Goal: Task Accomplishment & Management: Complete application form

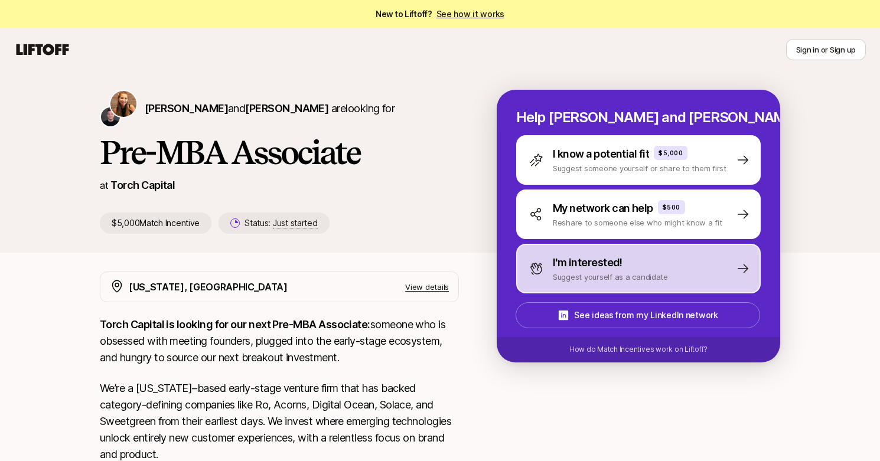
click at [643, 261] on div "I'm interested!" at bounding box center [610, 262] width 115 height 17
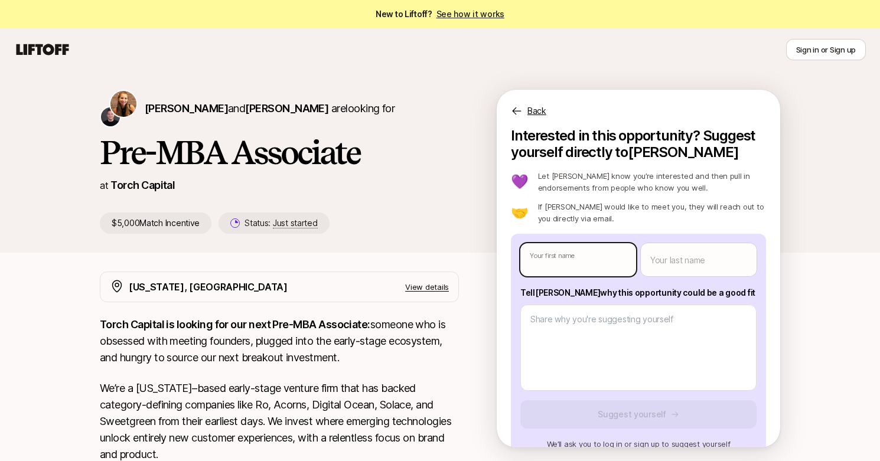
click at [630, 265] on body "New to Liftoff? See how it works Sign in or Sign up Sign in or Sign up Katie Re…" at bounding box center [440, 230] width 880 height 461
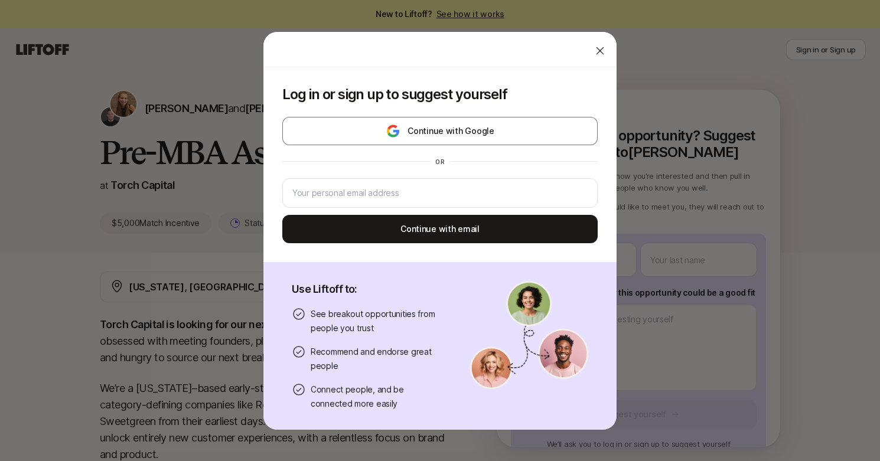
click at [594, 45] on icon at bounding box center [600, 51] width 12 height 12
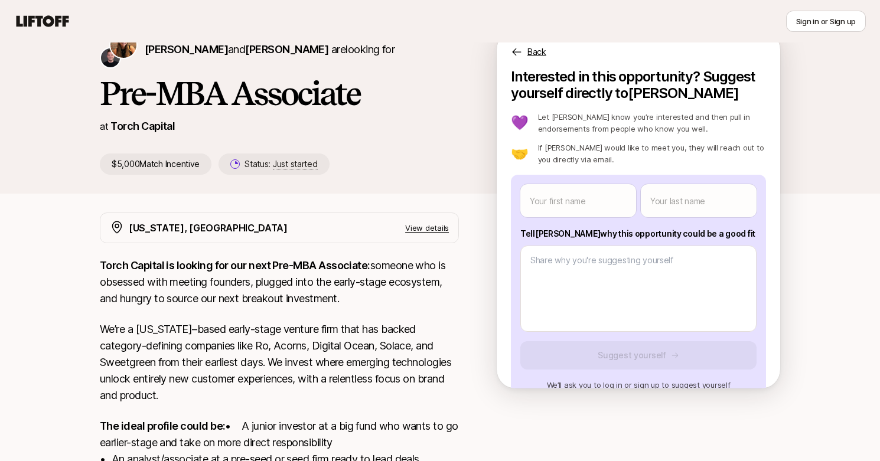
scroll to position [54, 0]
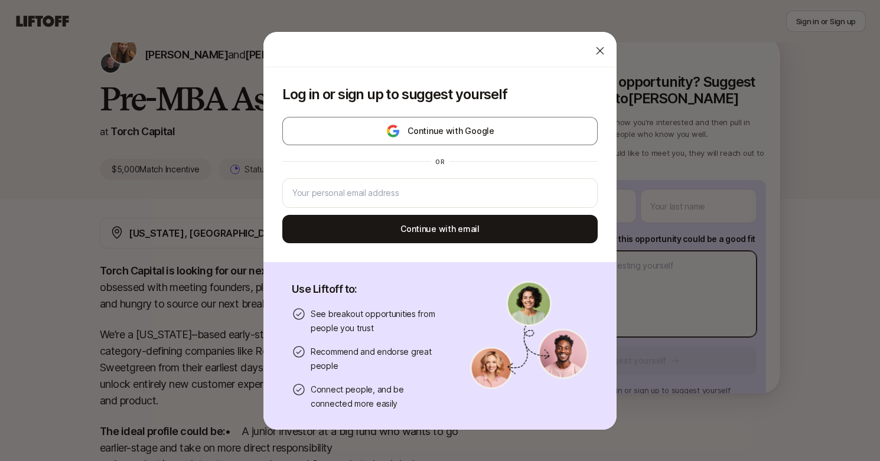
click at [662, 321] on body "New to Liftoff? See how it works Sign in or Sign up Sign in or Sign up Katie Re…" at bounding box center [440, 176] width 880 height 461
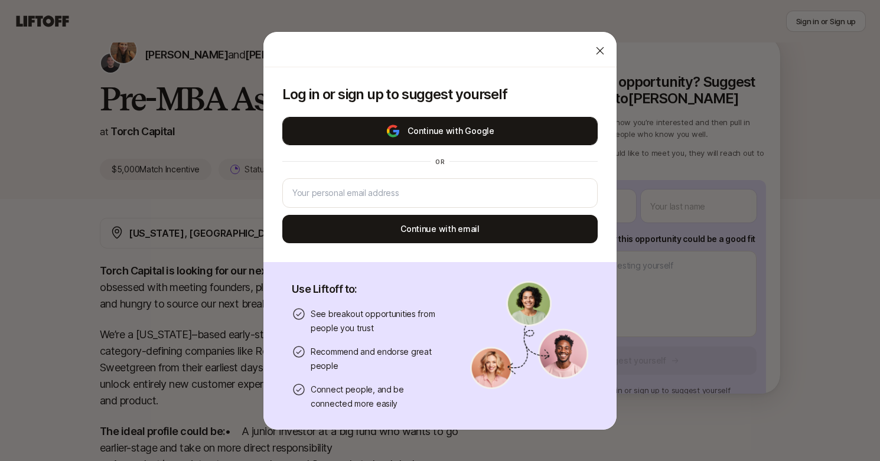
click at [482, 123] on button "Continue with Google" at bounding box center [439, 131] width 315 height 28
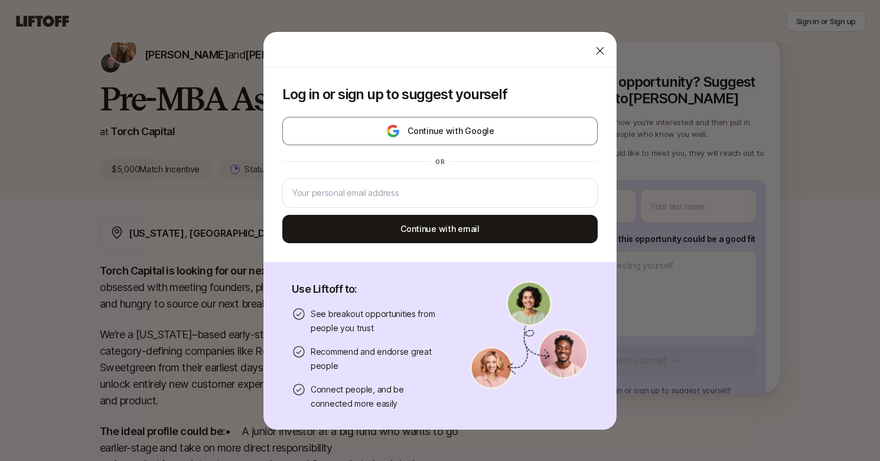
click at [594, 48] on icon at bounding box center [600, 51] width 12 height 12
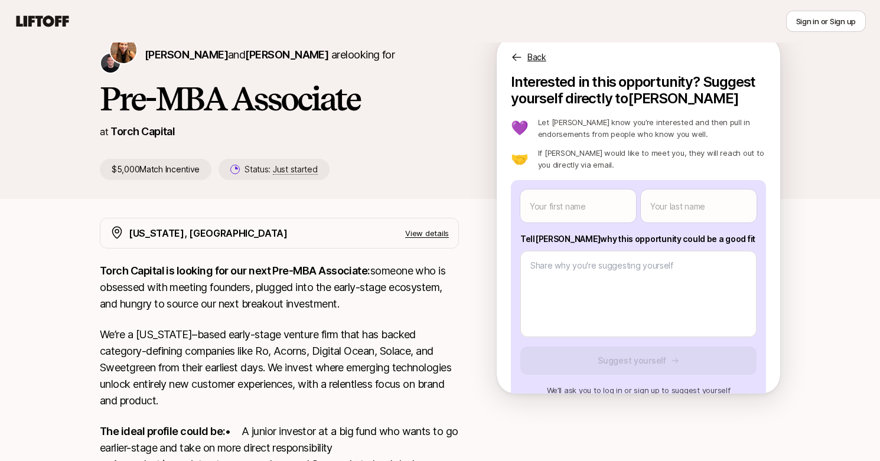
scroll to position [0, 0]
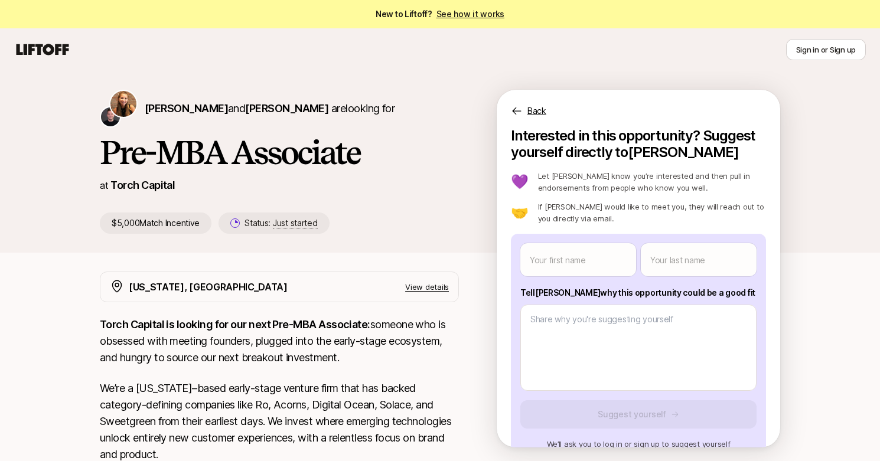
click at [534, 113] on p "Back" at bounding box center [536, 111] width 19 height 14
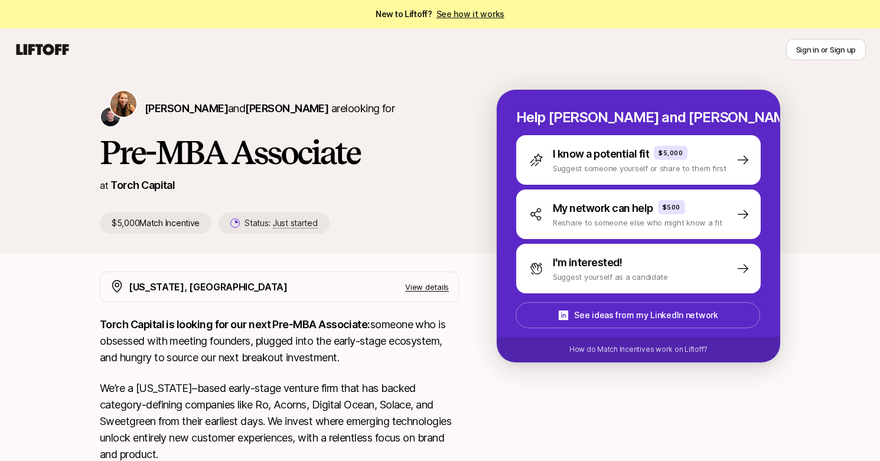
click at [483, 11] on link "See how it works" at bounding box center [470, 14] width 68 height 10
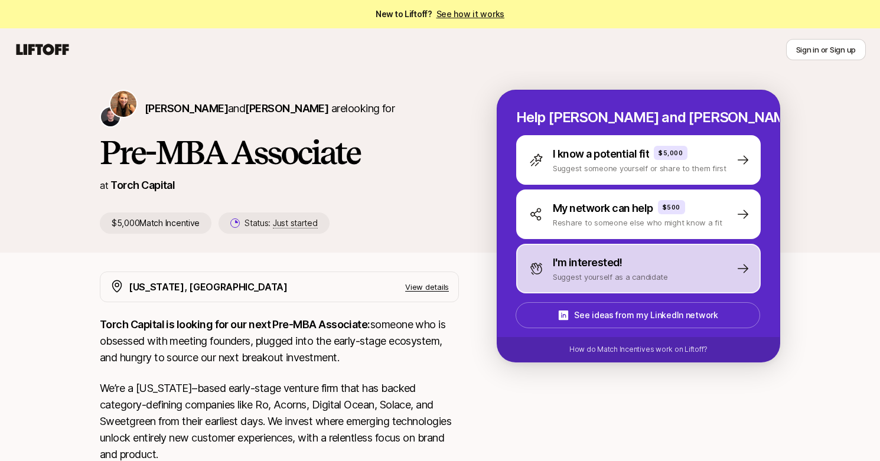
click at [584, 259] on p "I'm interested!" at bounding box center [588, 262] width 70 height 17
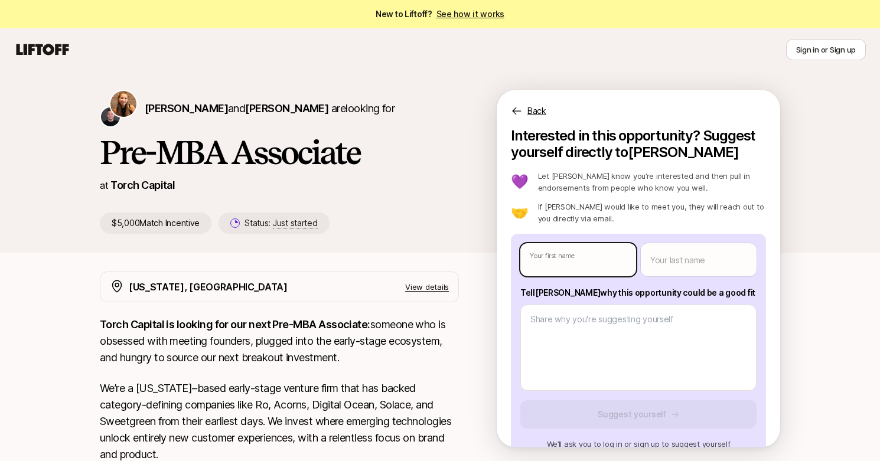
type textarea "x"
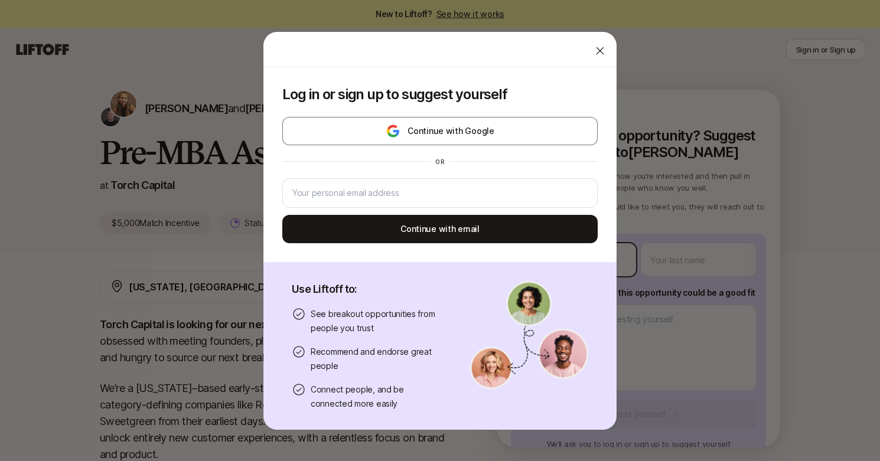
click at [571, 263] on body "New to Liftoff? See how it works Sign in or Sign up Sign in or Sign up Katie Re…" at bounding box center [440, 230] width 880 height 461
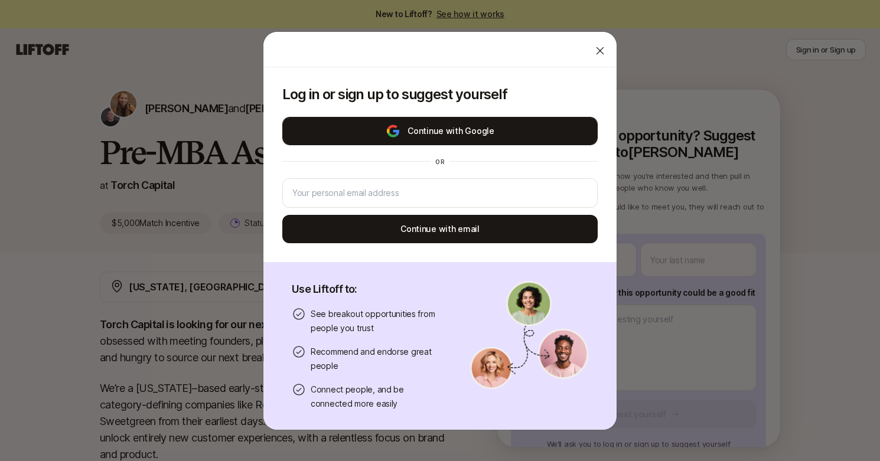
click at [464, 125] on button "Continue with Google" at bounding box center [439, 131] width 315 height 28
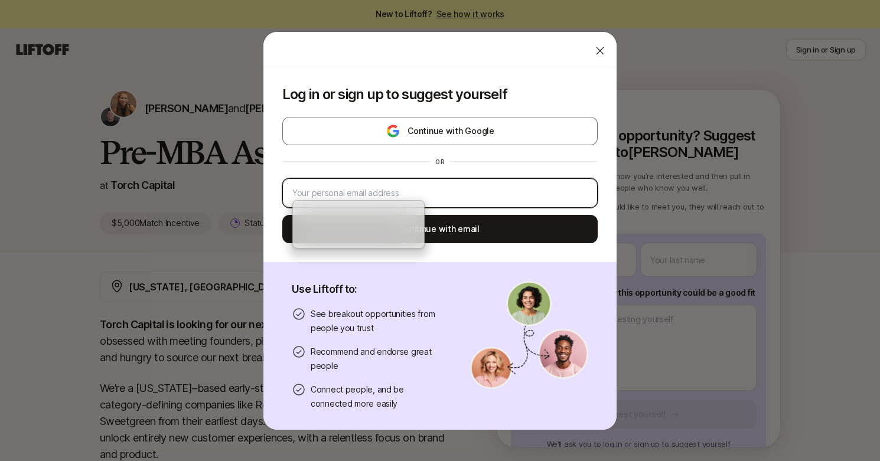
click at [392, 197] on input "email" at bounding box center [439, 193] width 295 height 14
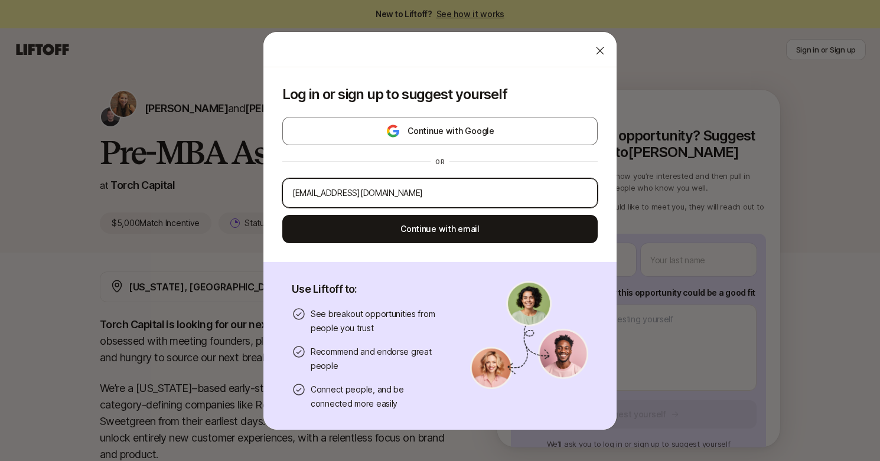
type input "ngangalm@gmail.com"
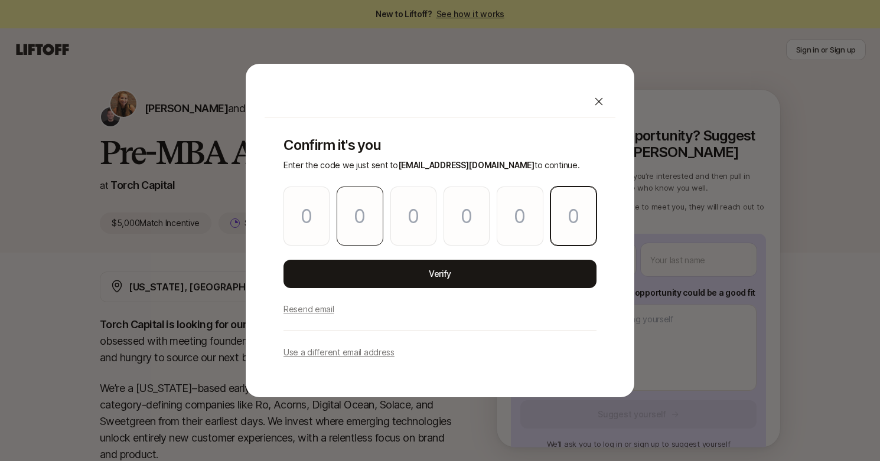
paste input "8"
type input "3"
type input "9"
type input "7"
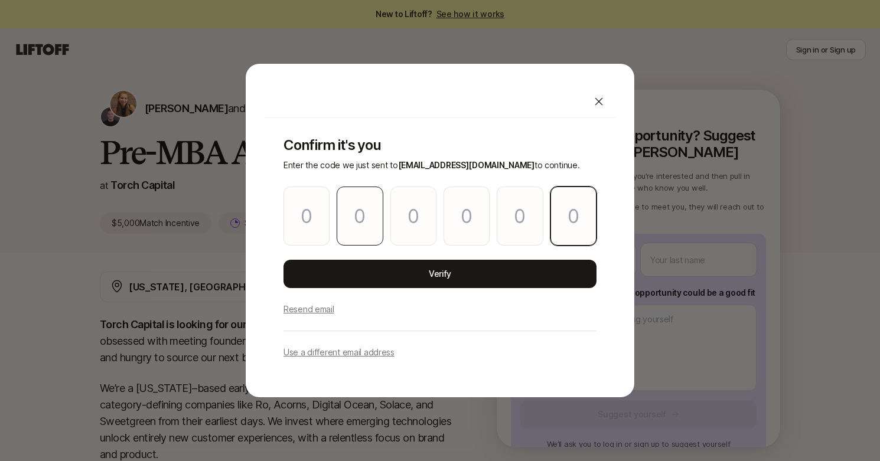
type input "9"
type input "8"
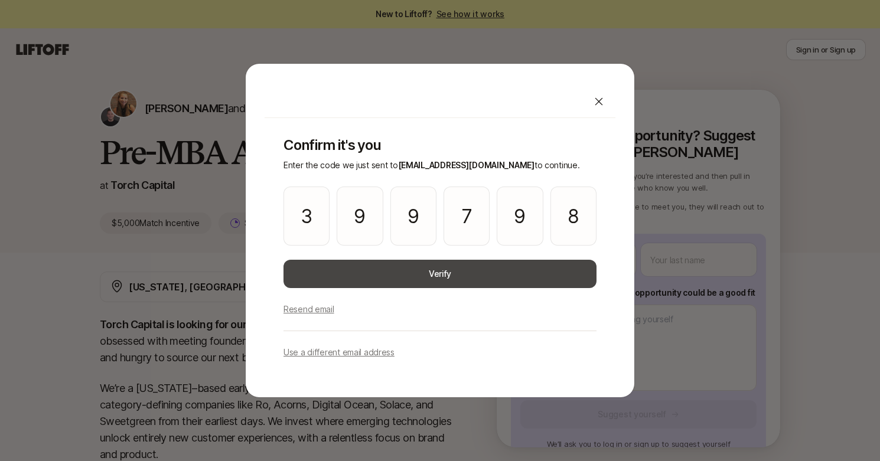
click at [408, 274] on button "Verify" at bounding box center [439, 274] width 313 height 28
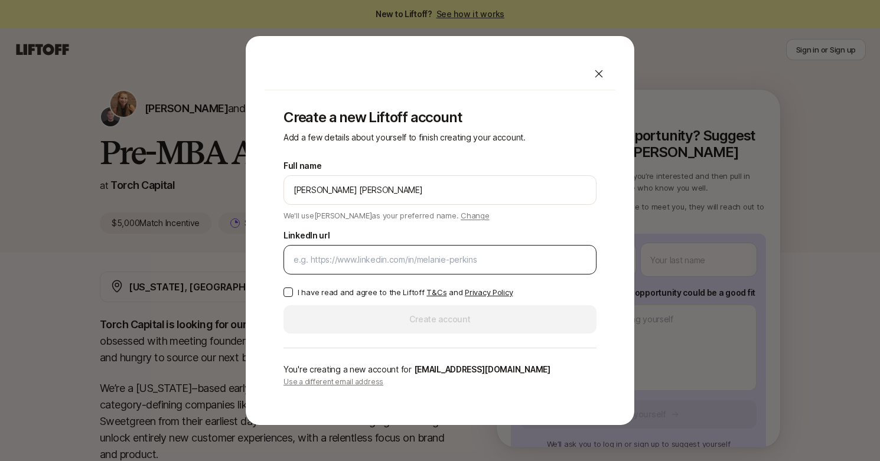
type input "[PERSON_NAME] [PERSON_NAME]"
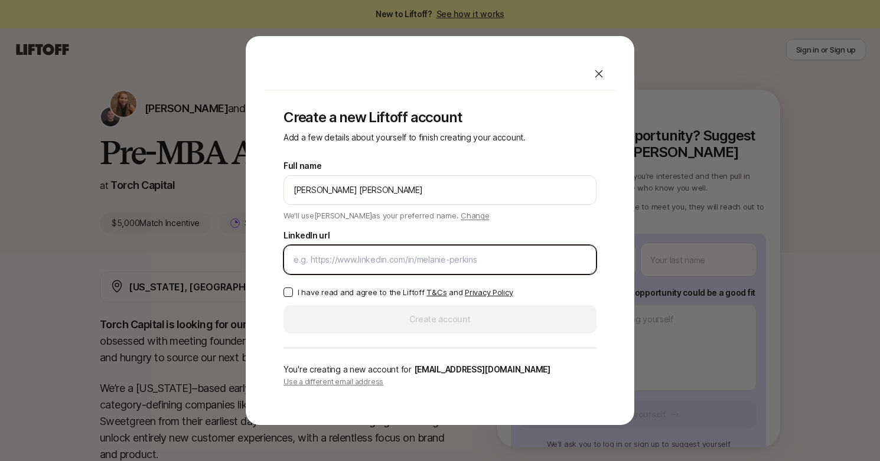
click at [422, 264] on input "LinkedIn url" at bounding box center [439, 260] width 293 height 14
paste input "https://www.linkedin.com/in/mwaura-nganga/"
type input "https://www.linkedin.com/in/mwaura-nganga/"
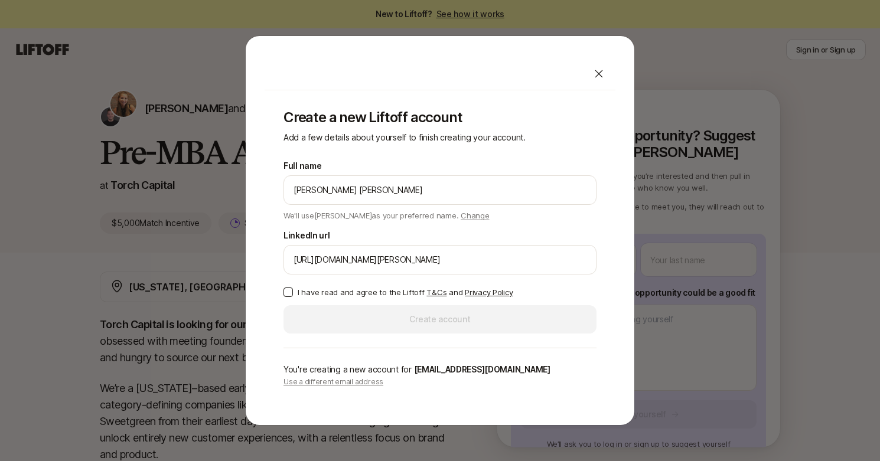
click at [285, 290] on button "I have read and agree to the Liftoff T&Cs and Privacy Policy" at bounding box center [287, 292] width 9 height 9
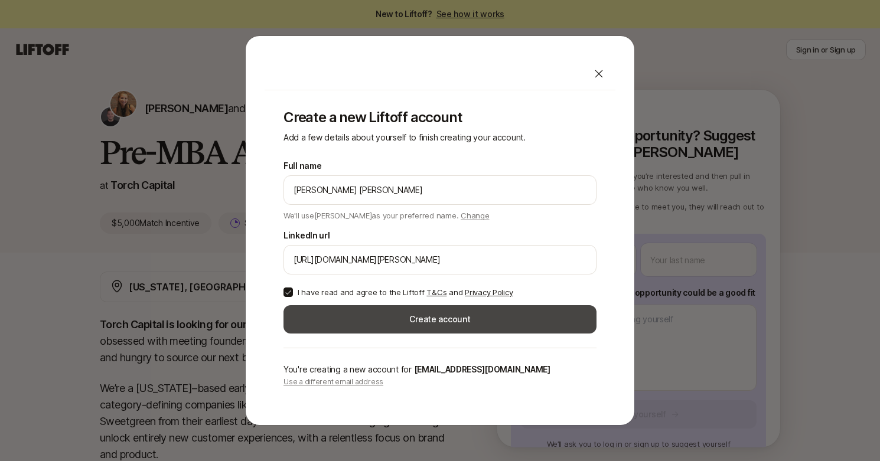
click at [370, 324] on button "Create account" at bounding box center [439, 319] width 313 height 28
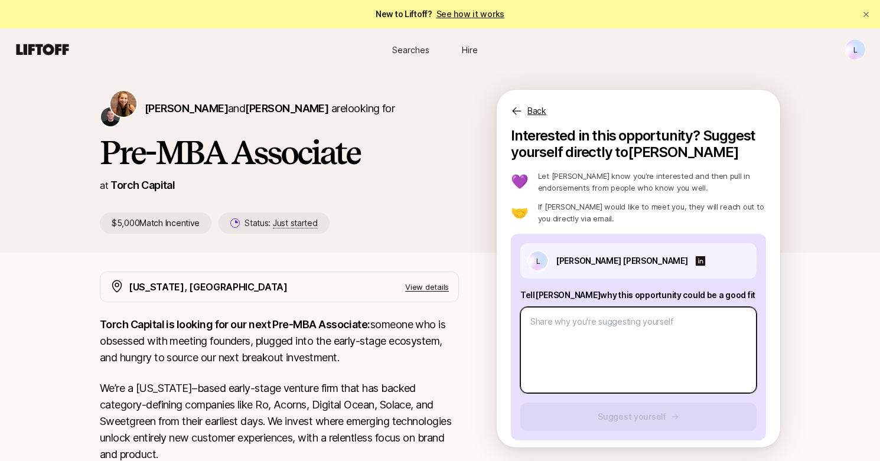
click at [622, 354] on textarea at bounding box center [638, 350] width 236 height 86
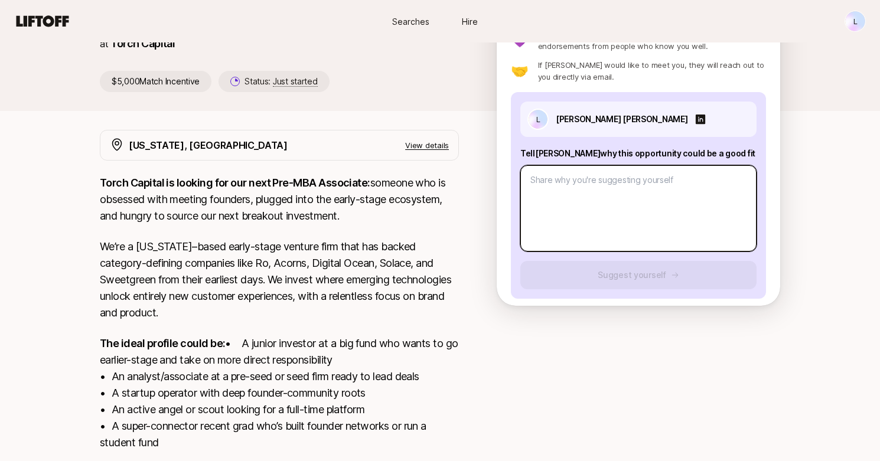
scroll to position [86, 0]
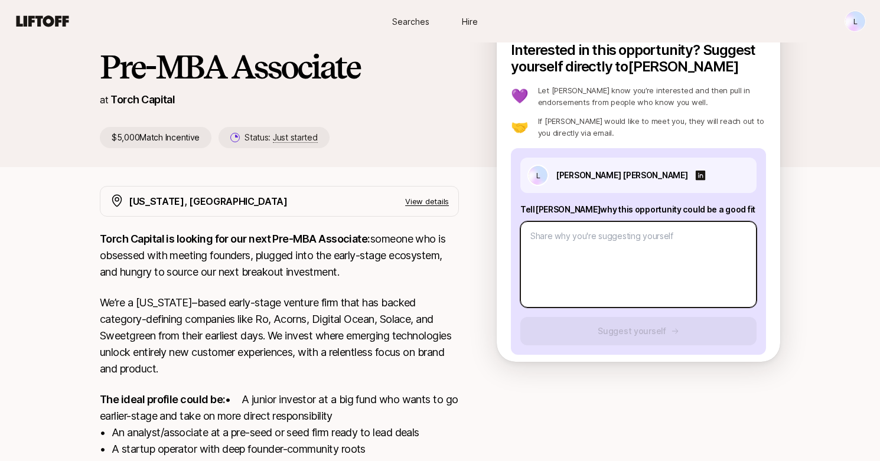
type textarea "x"
type textarea "I"
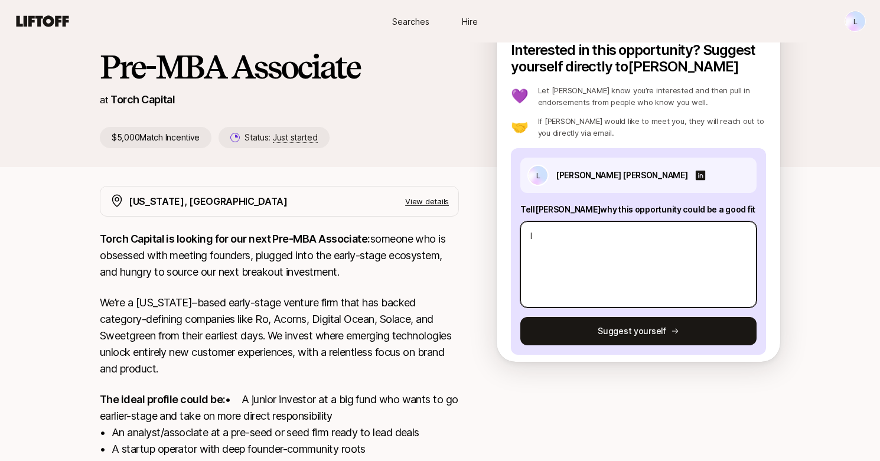
type textarea "x"
type textarea "I"
type textarea "x"
type textarea "I h"
type textarea "x"
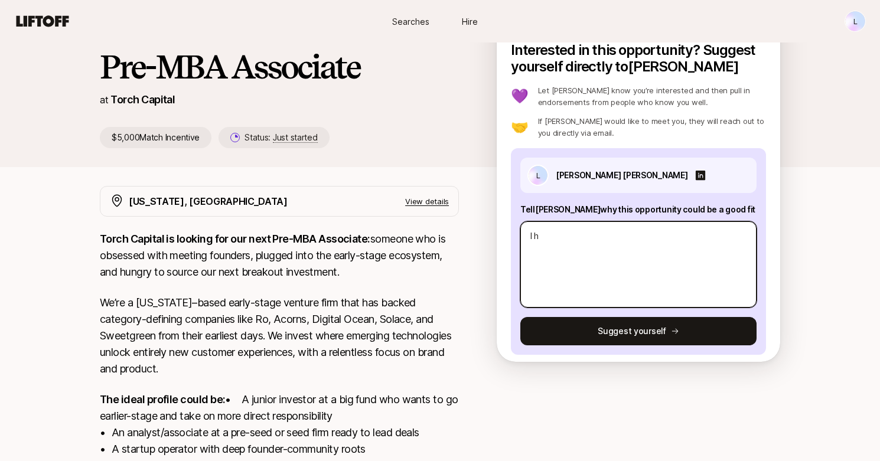
type textarea "I ha"
type textarea "x"
type textarea "I hav"
type textarea "x"
type textarea "I have"
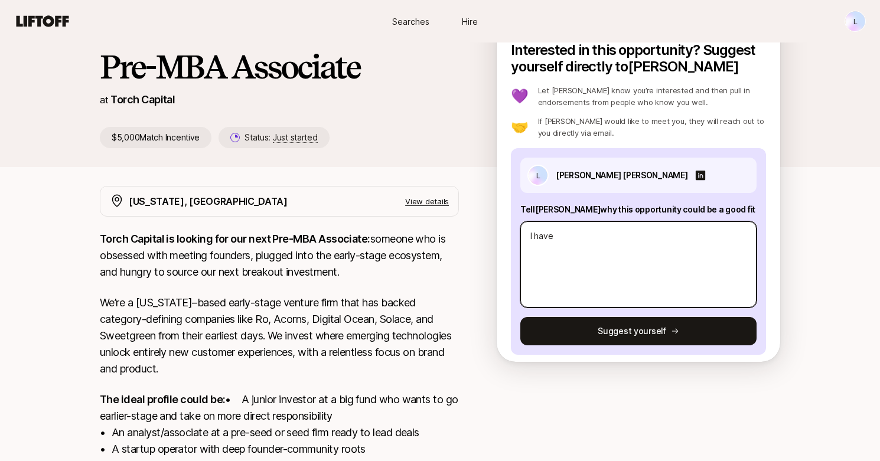
type textarea "x"
type textarea "I have"
type textarea "x"
type textarea "I have e"
type textarea "x"
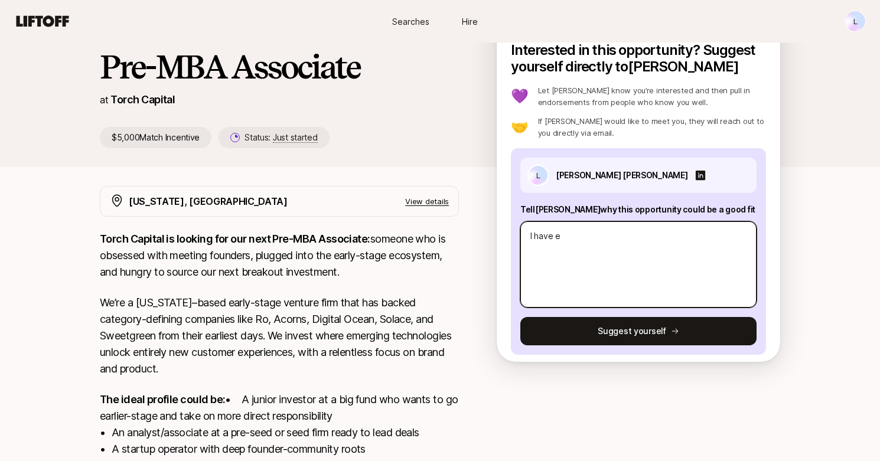
type textarea "I have ex"
type textarea "x"
type textarea "I have exp"
type textarea "x"
type textarea "I have expe"
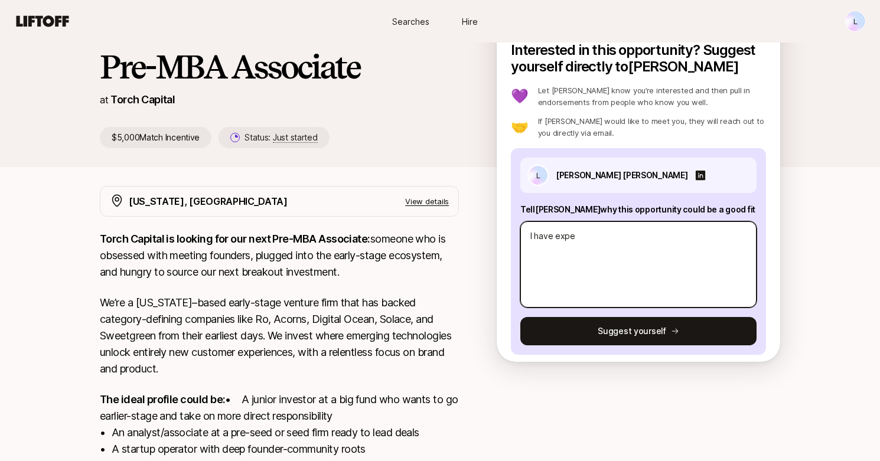
type textarea "x"
type textarea "I have exper"
type textarea "x"
type textarea "I have experie"
type textarea "x"
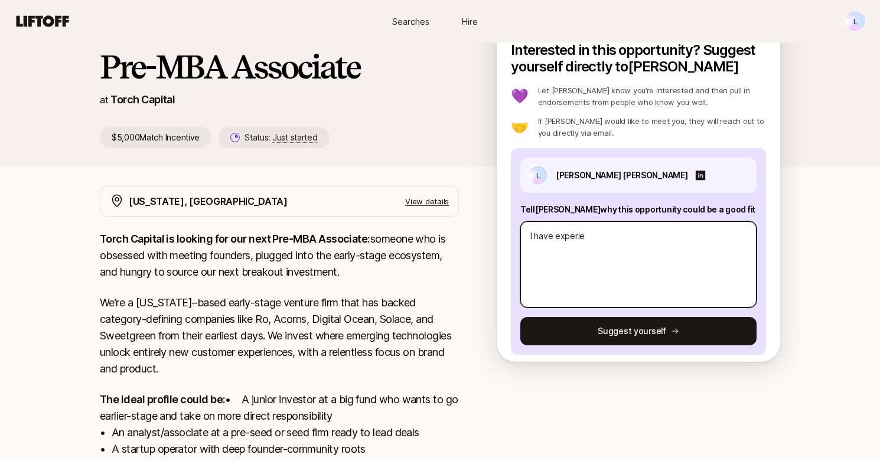
type textarea "I have experien"
type textarea "x"
type textarea "I have experienc"
type textarea "x"
type textarea "I have experience"
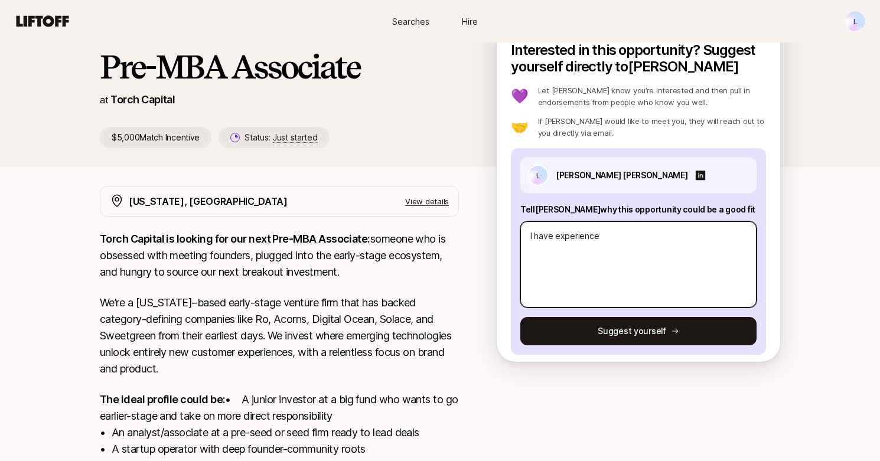
type textarea "x"
type textarea "I have experience"
type textarea "x"
type textarea "I have experience b"
type textarea "x"
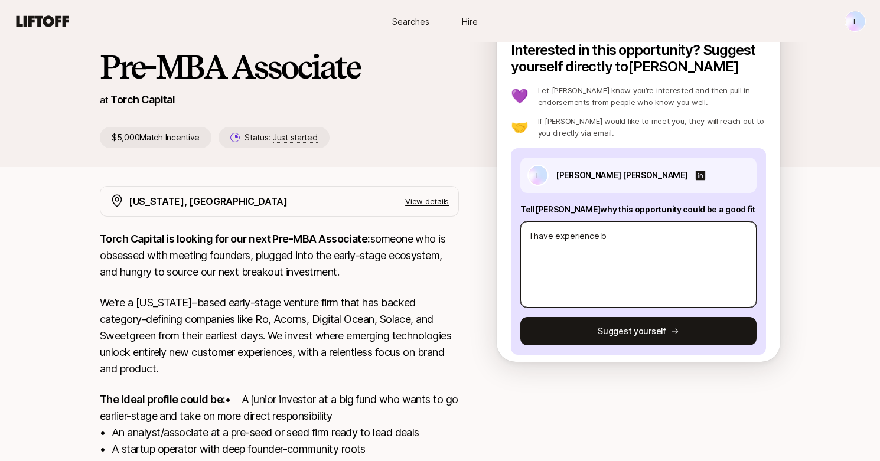
type textarea "I have experience bo"
type textarea "x"
type textarea "I have experience bot"
type textarea "x"
type textarea "I have experience both"
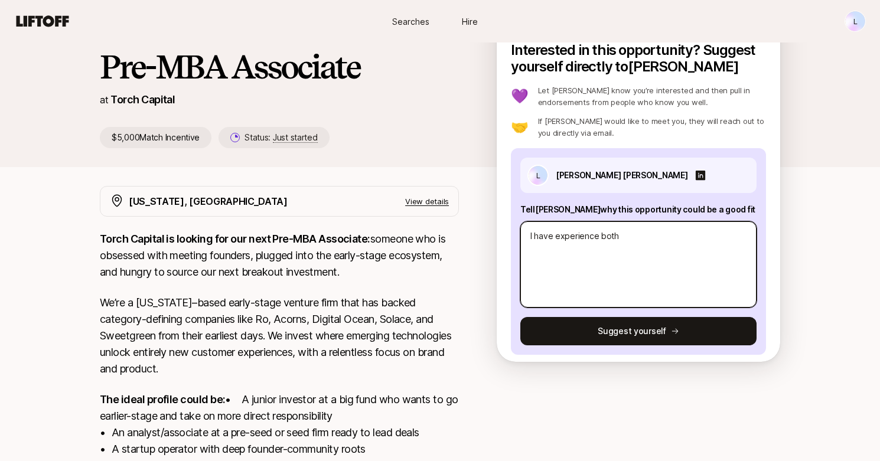
type textarea "x"
type textarea "I have experience both"
type textarea "x"
type textarea "I have experience both a"
type textarea "x"
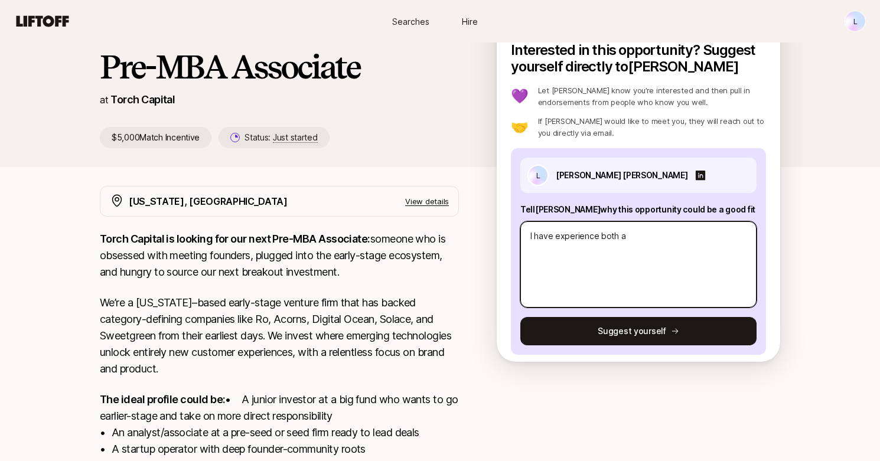
type textarea "I have experience both"
type textarea "x"
type textarea "I have experience both"
type textarea "x"
type textarea "I have experience bot"
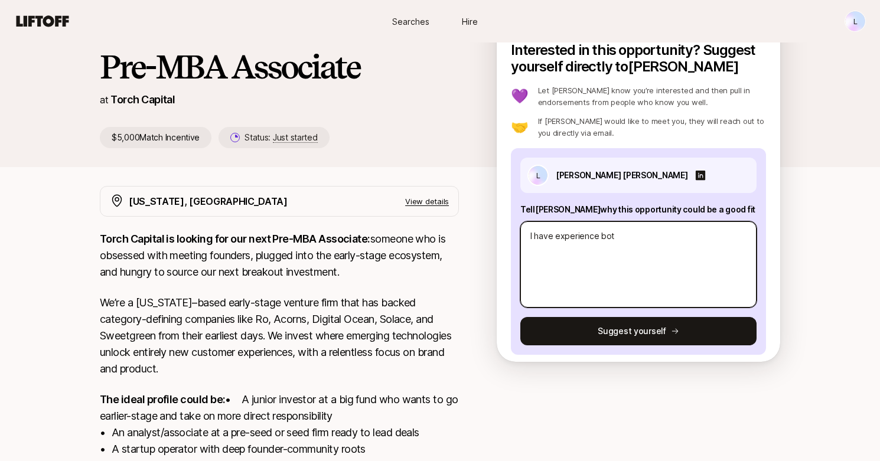
type textarea "x"
type textarea "I have experience bo"
type textarea "x"
type textarea "I have experience b"
type textarea "x"
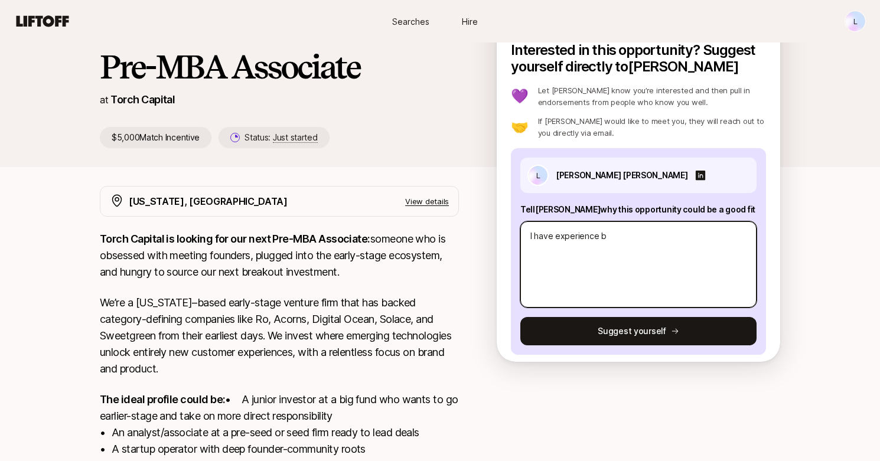
type textarea "I have experience bo"
type textarea "x"
type textarea "I have experience bot"
type textarea "x"
type textarea "I have experience both"
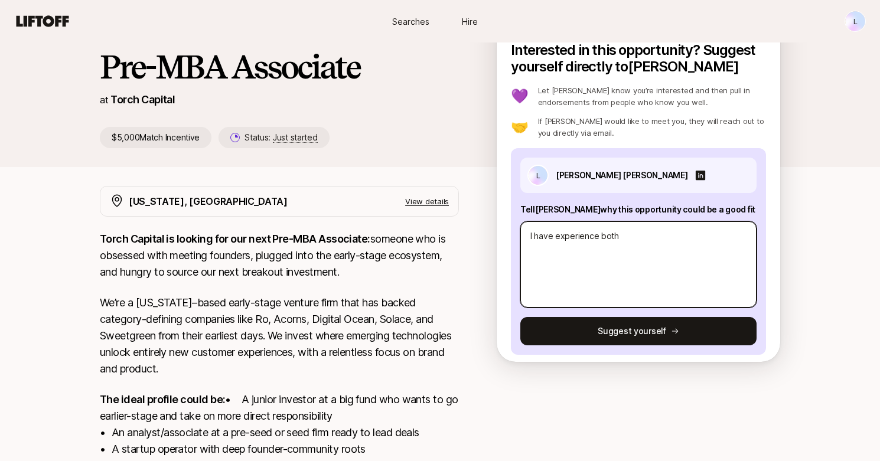
type textarea "x"
type textarea "I have experience both"
type textarea "x"
type textarea "I have experience both a"
type textarea "x"
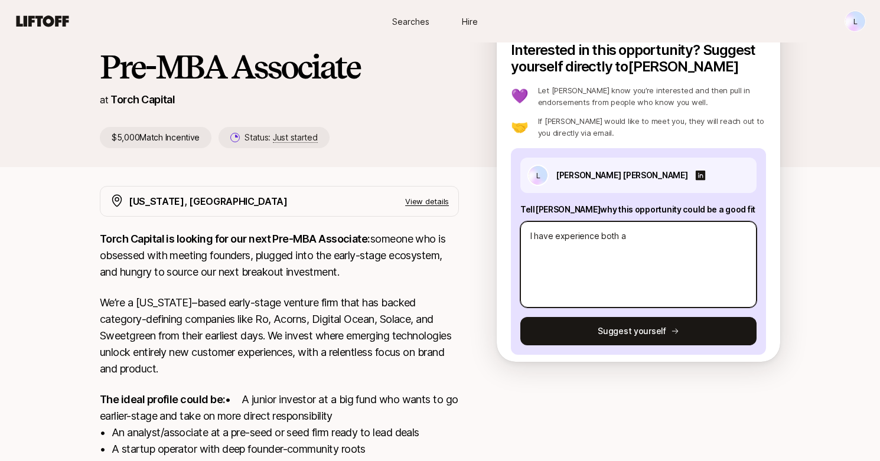
type textarea "I have experience both at"
type textarea "x"
type textarea "I have experience both at"
type textarea "x"
type textarea "I have experience both at st"
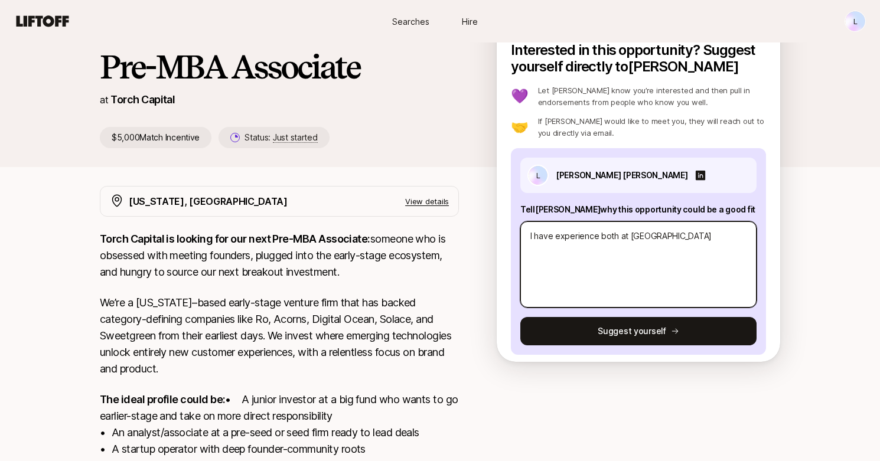
type textarea "x"
type textarea "I have experience both at sta"
type textarea "x"
type textarea "I have experience both at star"
type textarea "x"
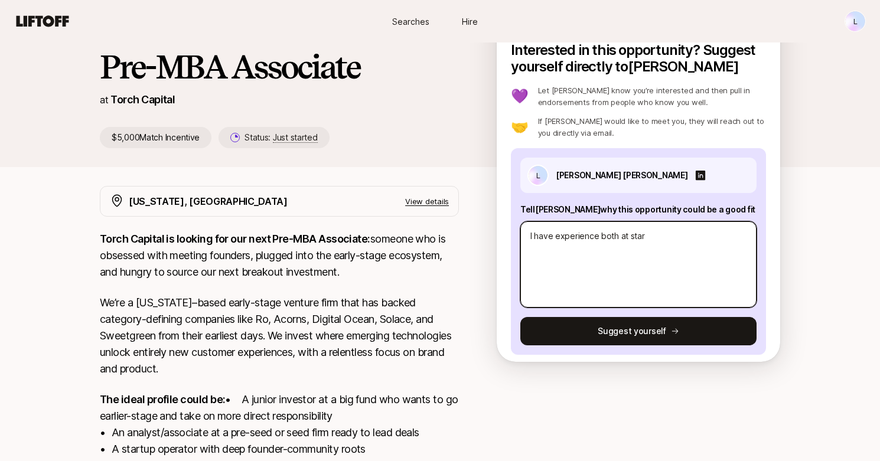
type textarea "I have experience both at start"
type textarea "x"
type textarea "I have experience both at startu"
type textarea "x"
type textarea "I have experience both at startup"
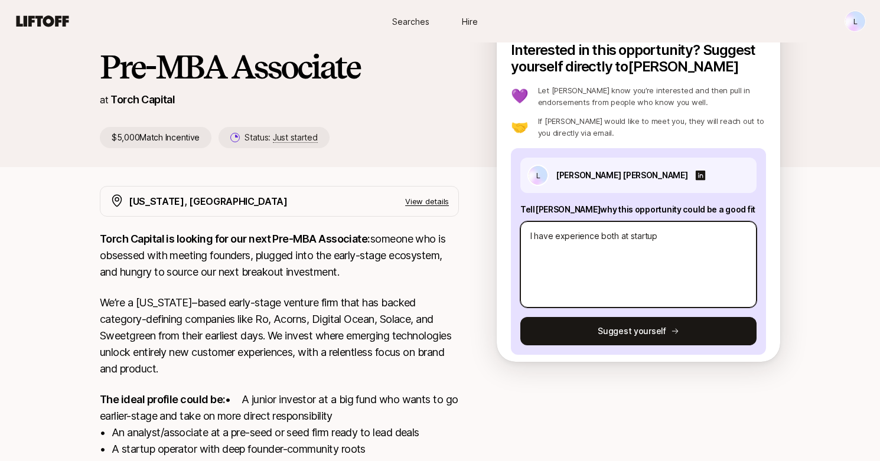
type textarea "x"
type textarea "I have experience both at startups"
type textarea "x"
type textarea "I have experience both at startups a"
type textarea "x"
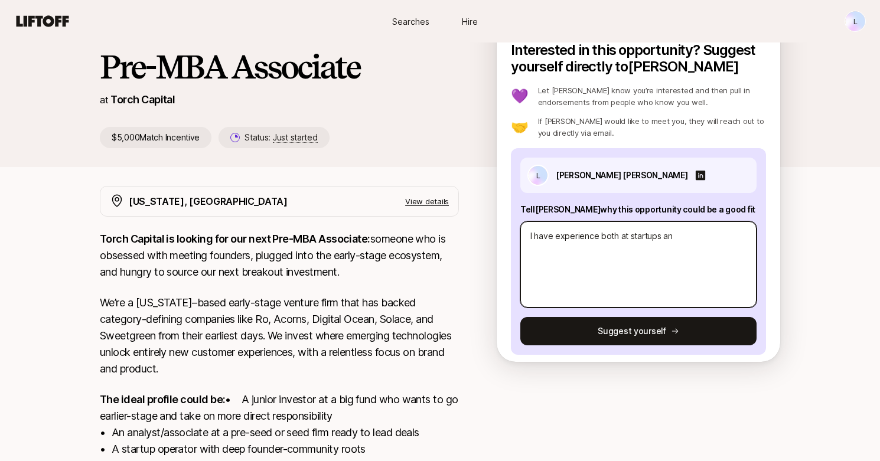
type textarea "I have experience both at startups and"
type textarea "x"
type textarea "I have experience both at startups and"
type textarea "x"
type textarea "I have experience both at startups and a"
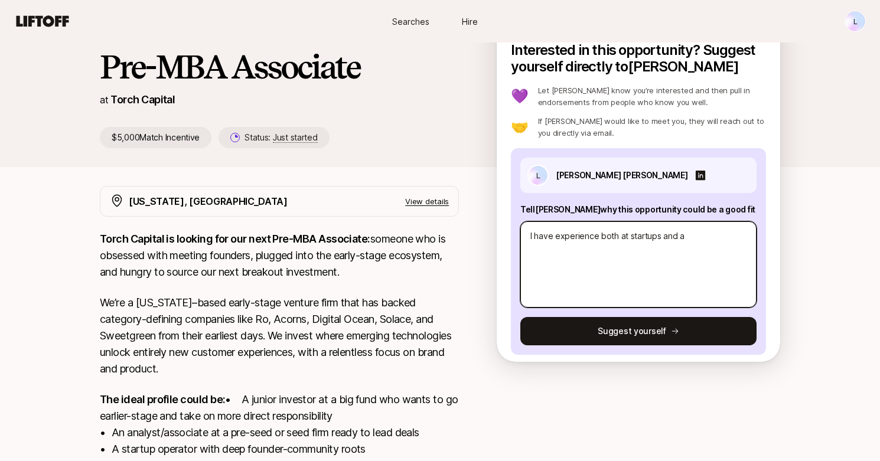
type textarea "x"
type textarea "I have experience both at startups and an"
type textarea "x"
type textarea "I have experience both at startups and an"
type textarea "x"
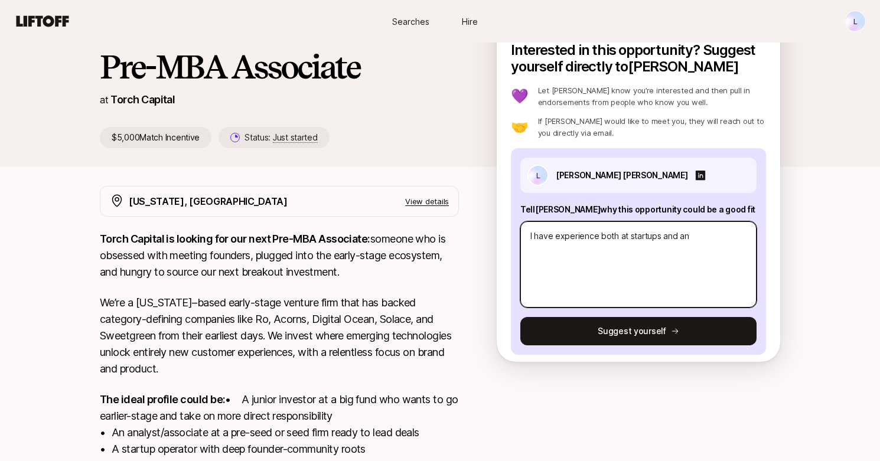
type textarea "I have experience both at startups and an i"
type textarea "x"
type textarea "I have experience both at startups and an in"
type textarea "x"
type textarea "I have experience both at startups and an in"
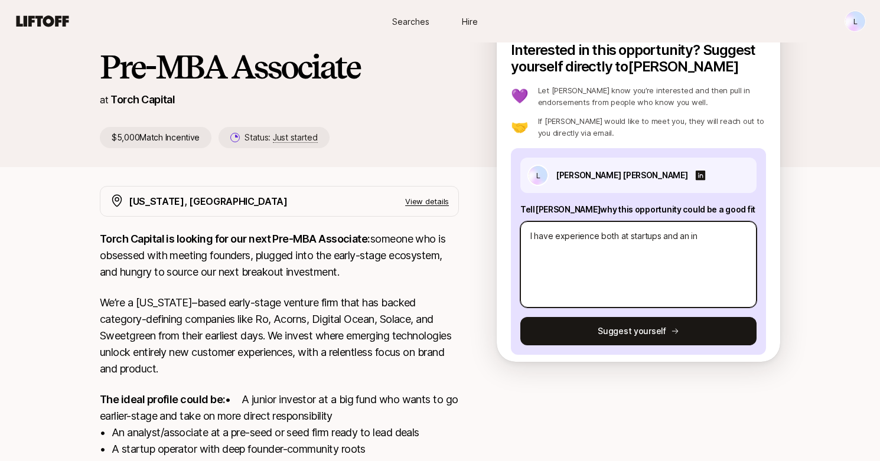
type textarea "x"
type textarea "I have experience both at startups and an in ea"
type textarea "x"
type textarea "I have experience both at startups and an in ear"
type textarea "x"
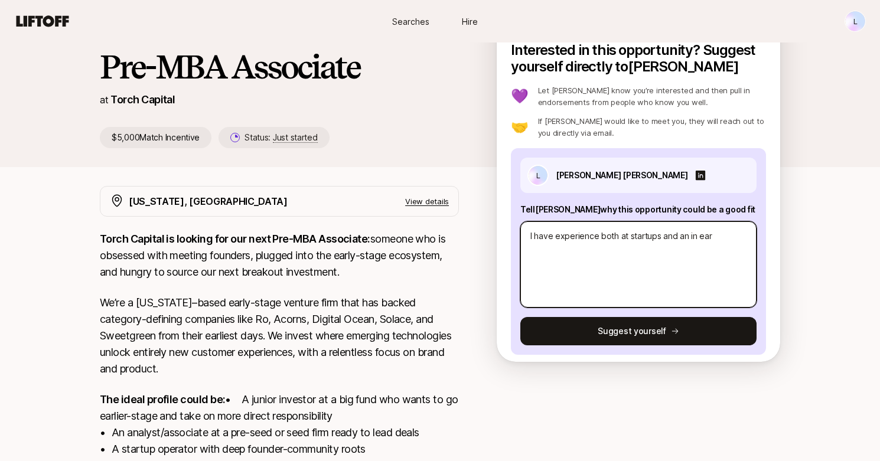
type textarea "I have experience both at startups and an in earl"
type textarea "x"
type textarea "I have experience both at startups and an in early"
type textarea "x"
type textarea "I have experience both at startups and an in early"
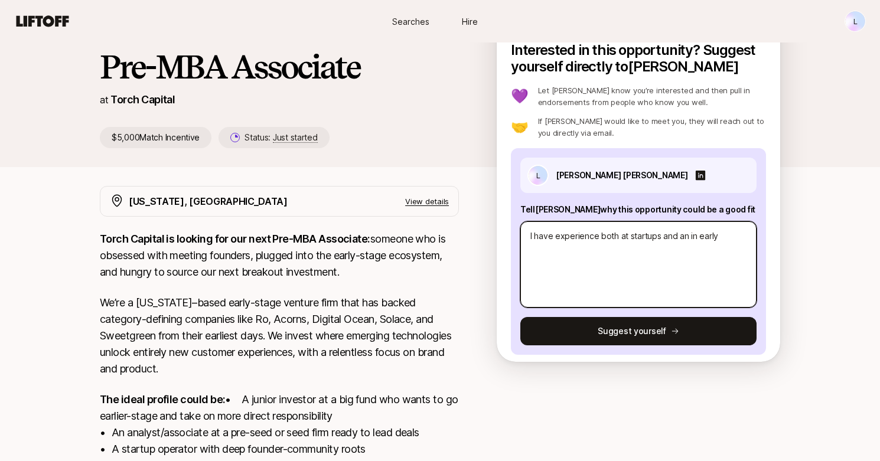
type textarea "x"
type textarea "I have experience both at startups and an in early s"
type textarea "x"
type textarea "I have experience both at startups and an in early st"
type textarea "x"
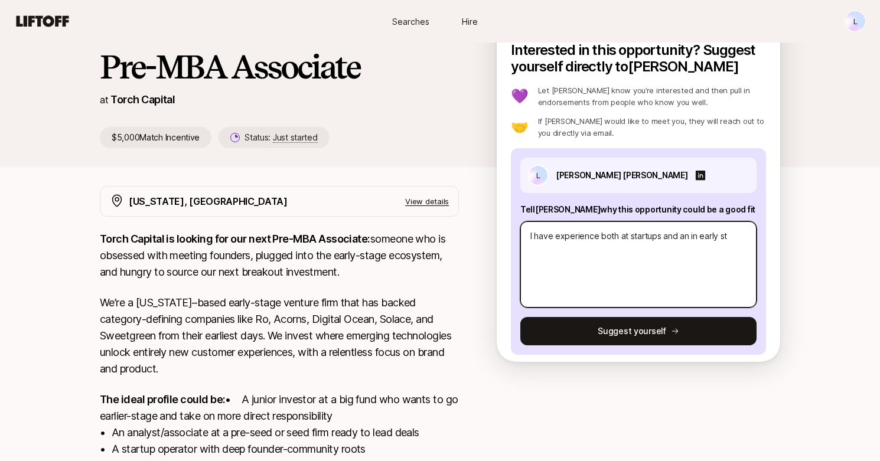
type textarea "I have experience both at startups and an in early sta"
type textarea "x"
type textarea "I have experience both at startups and an in early stag"
type textarea "x"
type textarea "I have experience both at startups and an in early stage"
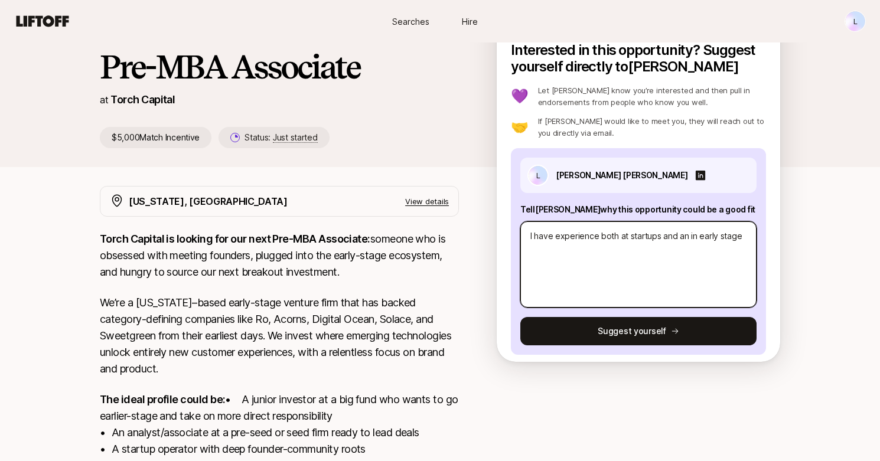
type textarea "x"
type textarea "I have experience both at startups and an in early stage"
type textarea "x"
type textarea "I have experience both at startups and an in early stage i"
type textarea "x"
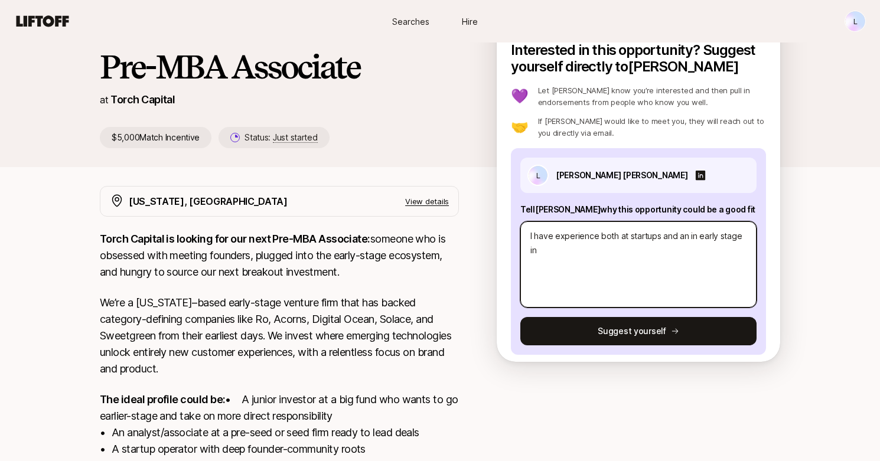
type textarea "I have experience both at startups and an in early stage inv"
type textarea "x"
type textarea "I have experience both at startups and an in early stage inve"
type textarea "x"
type textarea "I have experience both at startups and an in early stage inves"
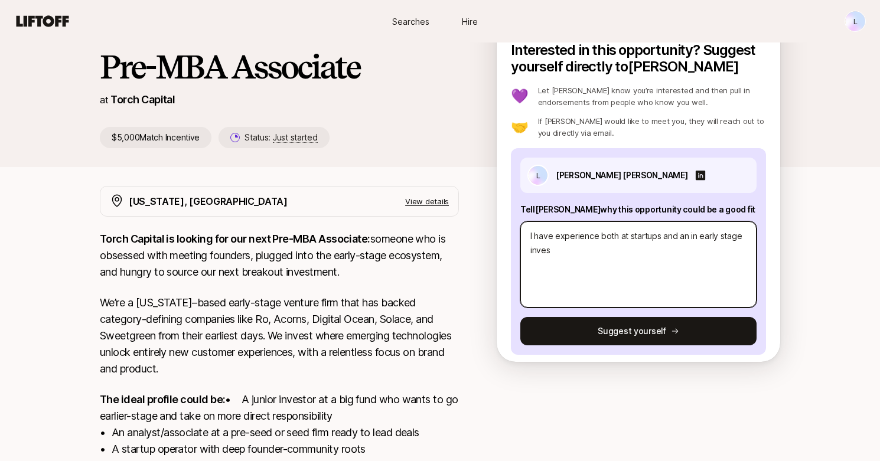
type textarea "x"
type textarea "I have experience both at startups and an in early stage invest"
type textarea "x"
type textarea "I have experience both at startups and an in early stage investm"
type textarea "x"
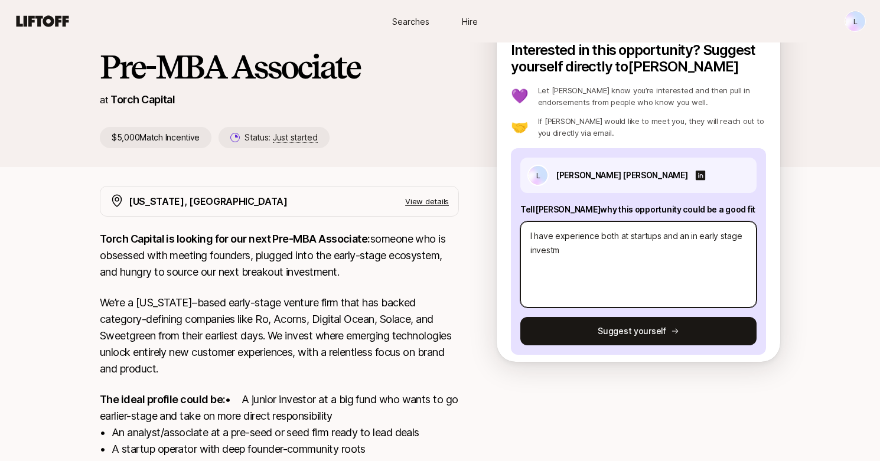
type textarea "I have experience both at startups and an in early stage investmi"
type textarea "x"
type textarea "I have experience both at startups and an in early stage investm"
type textarea "x"
type textarea "I have experience both at startups and an in early stage invest"
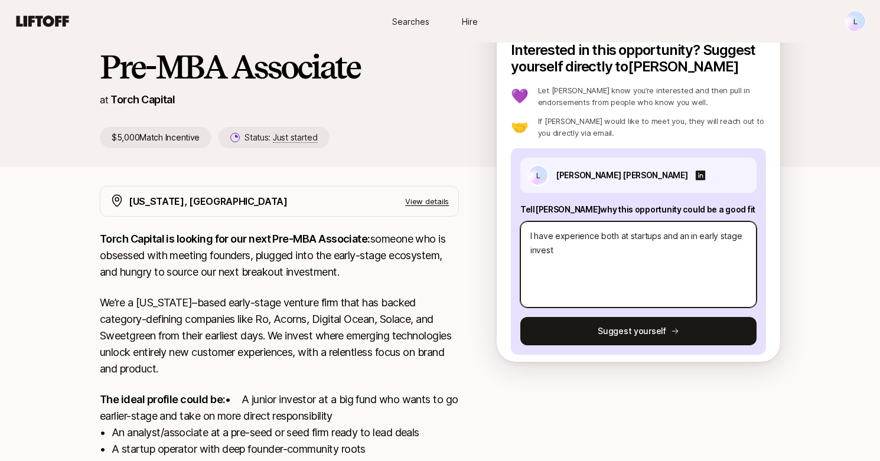
type textarea "x"
type textarea "I have experience both at startups and an in early stage investin"
type textarea "x"
type textarea "I have experience both at startups and an in early stage investing"
type textarea "x"
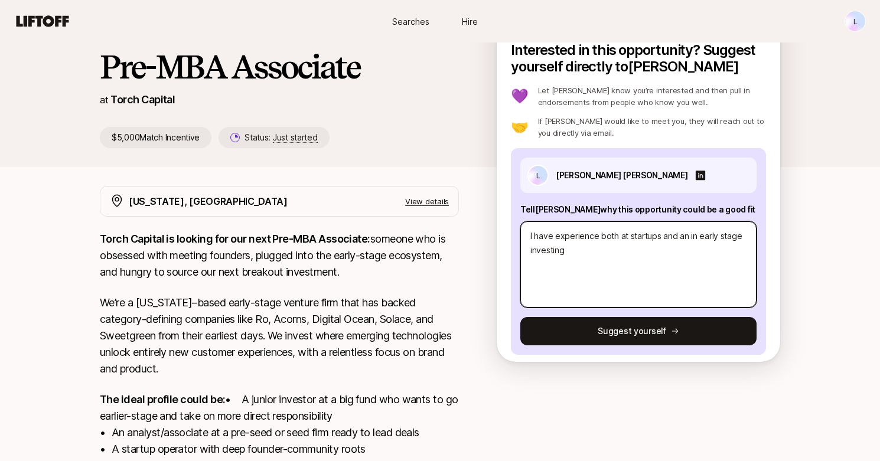
type textarea "I have experience both at startups and an in early stage investing."
type textarea "x"
type textarea "I have experience both at startups and an in early stage investing."
type textarea "x"
type textarea "I have experience both at startups and an in early stage investing. I"
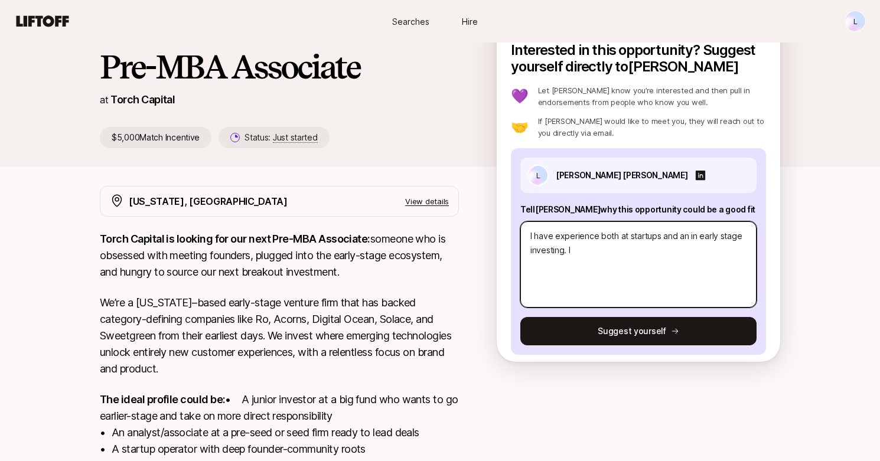
type textarea "x"
type textarea "I have experience both at startups and an in early stage investing. I"
type textarea "x"
type textarea "I have experience both at startups and an in early stage investing. I h"
type textarea "x"
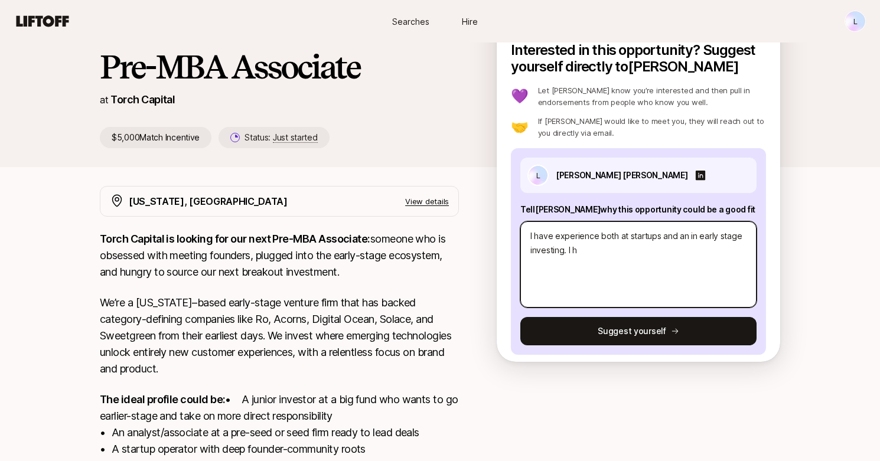
type textarea "I have experience both at startups and an in early stage investing. I ha"
type textarea "x"
type textarea "I have experience both at startups and an in early stage investing. I hav"
type textarea "x"
type textarea "I have experience both at startups and an in early stage investing. I have"
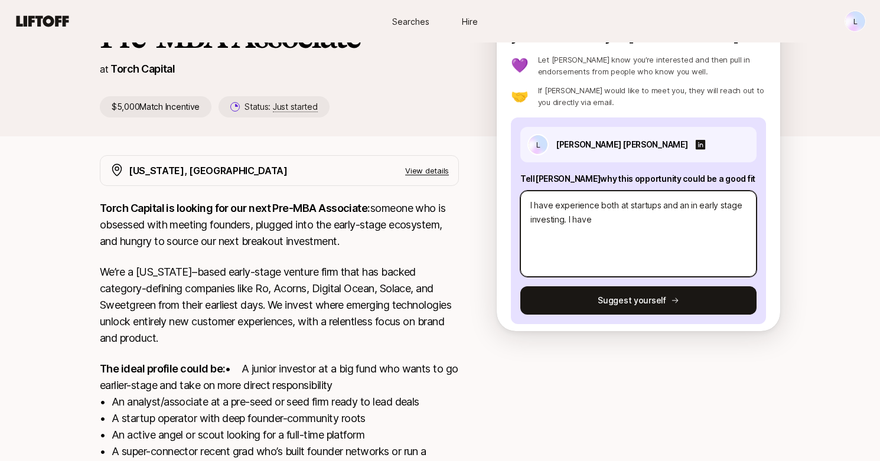
scroll to position [129, 0]
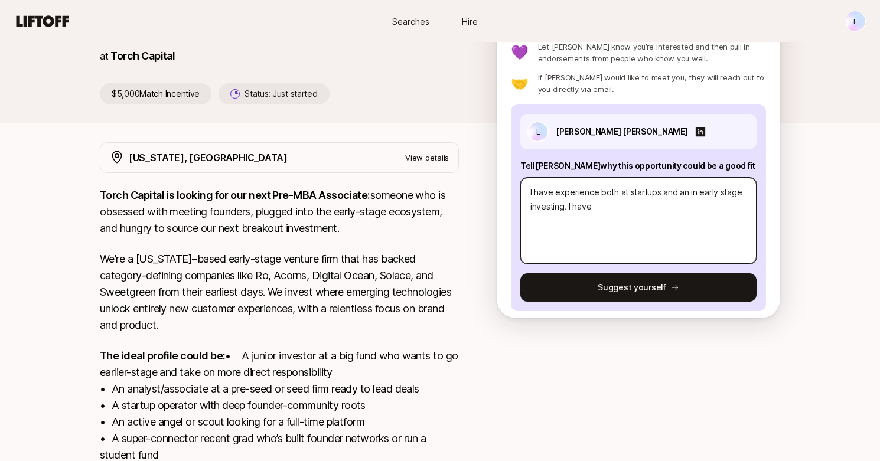
type textarea "x"
type textarea "I have experience both at startups and an in early stage investing. I have]"
type textarea "x"
type textarea "I have experience both at startups and an in early stage investing. I have]\"
type textarea "x"
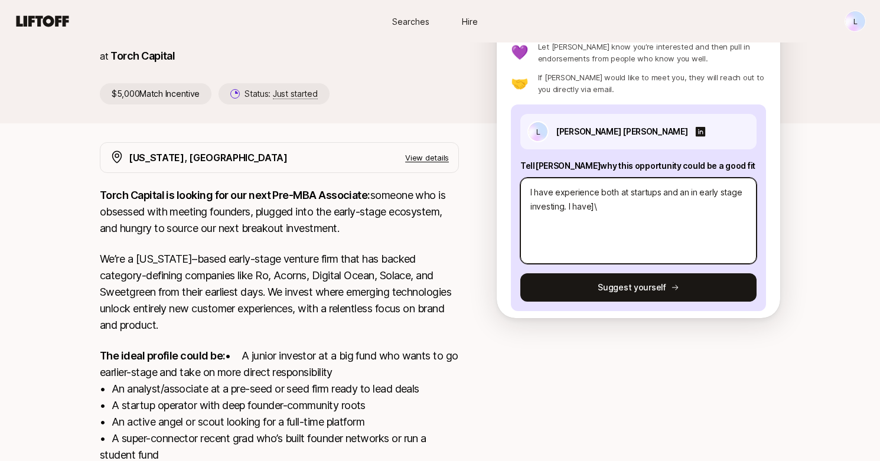
type textarea "I have experience both at startups and an in early stage investing. I have]\\"
type textarea "x"
type textarea "I have experience both at startups and an in early stage investing. I have]\\\"
type textarea "x"
type textarea "I have experience both at startups and an in early stage investing. I have]\\"
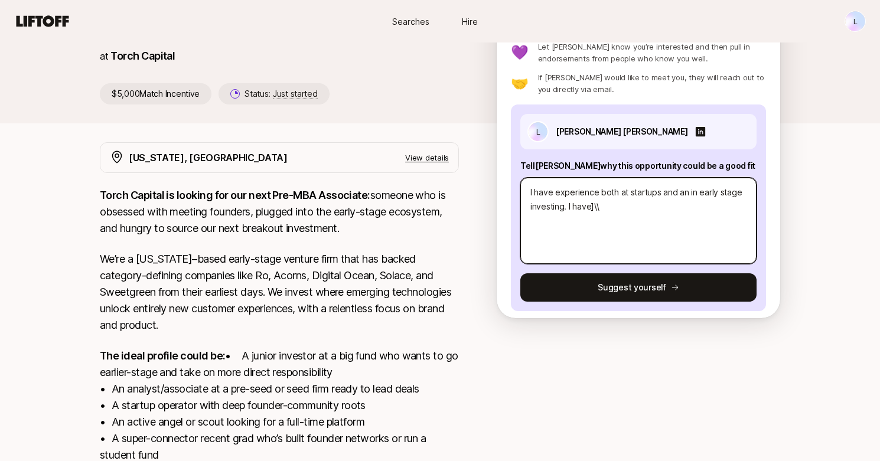
type textarea "x"
type textarea "I have experience both at startups and an in early stage investing. I have]\"
type textarea "x"
type textarea "I have experience both at startups and an in early stage investing. I have]"
type textarea "x"
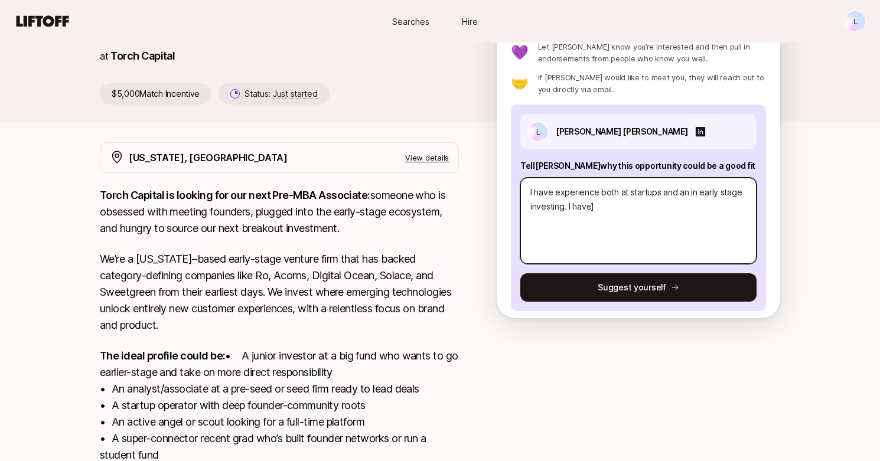
type textarea "I have experience both at startups and an in early stage investing. I have"
type textarea "x"
type textarea "I have experience both at startups and an in early stage investing. I hav"
type textarea "x"
type textarea "I have experience both at startups and an in early stage investing. I ha"
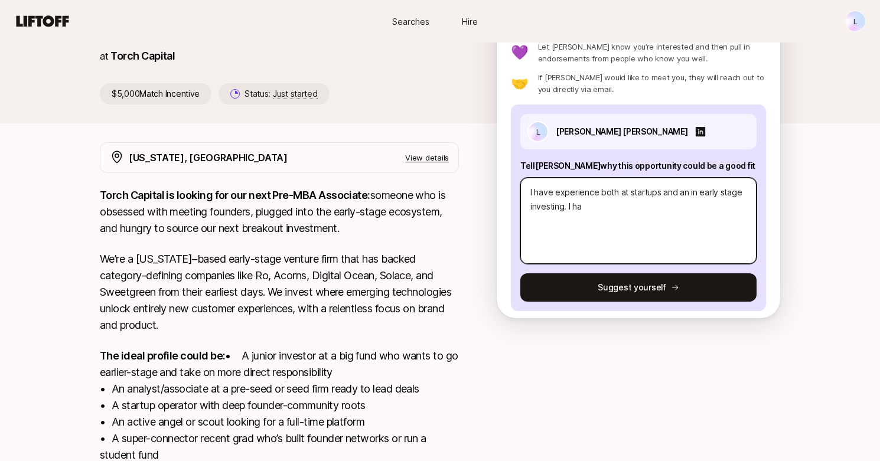
type textarea "x"
type textarea "I have experience both at startups and an in early stage investing. I h"
type textarea "x"
type textarea "I have experience both at startups and an in early stage investing. I"
type textarea "x"
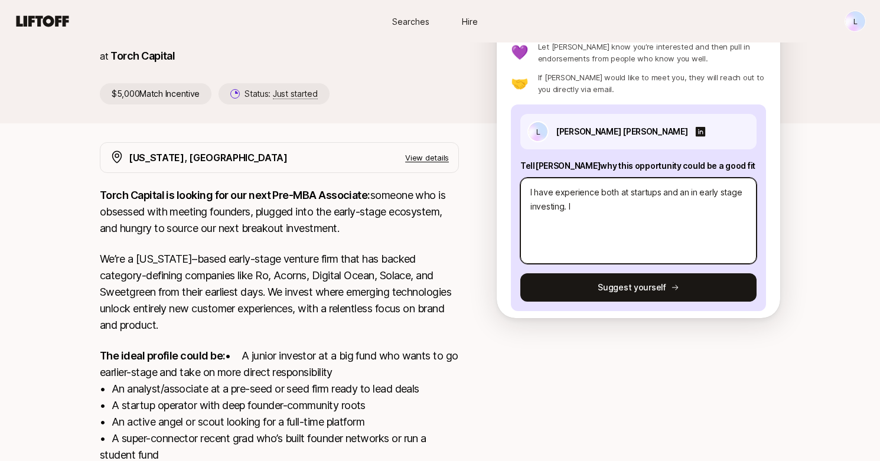
type textarea "I have experience both at startups and an in early stage investing. I"
type textarea "x"
type textarea "I have experience both at startups and an in early stage investing."
click at [631, 221] on textarea "I have experience both at startups and an in early stage investing. With extens…" at bounding box center [638, 221] width 236 height 86
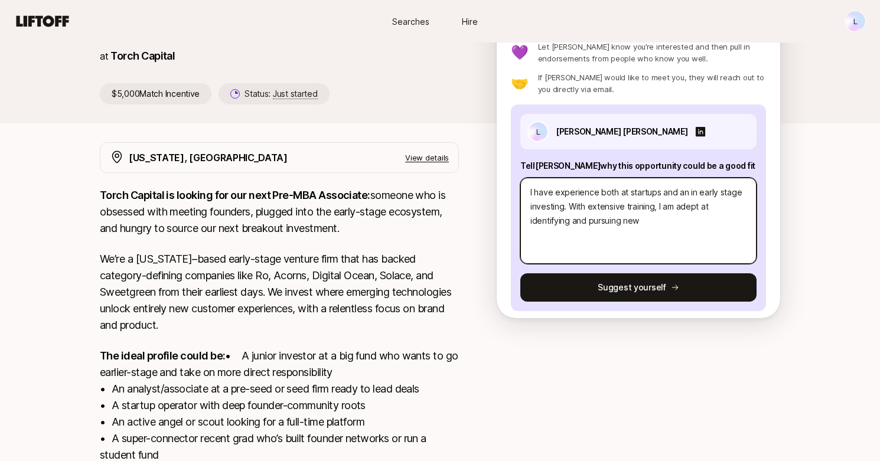
click at [639, 222] on textarea "I have experience both at startups and an in early stage investing. With extens…" at bounding box center [638, 221] width 236 height 86
click at [603, 220] on textarea "I have experience both at startups and an in early stage investing. With extens…" at bounding box center [638, 221] width 236 height 86
click at [620, 218] on textarea "I have experience both at startups and an in early stage investing. With extens…" at bounding box center [638, 221] width 236 height 86
click at [736, 229] on textarea "I have experience both at startups and an in early stage investing. With extens…" at bounding box center [638, 221] width 236 height 86
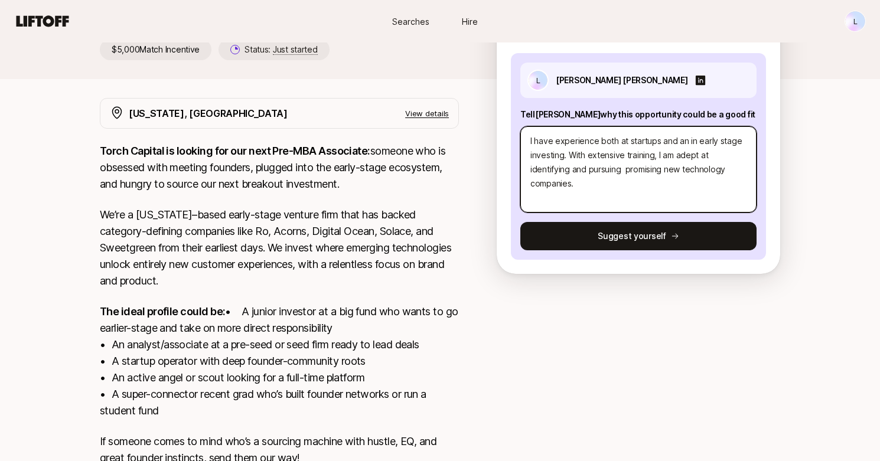
scroll to position [142, 0]
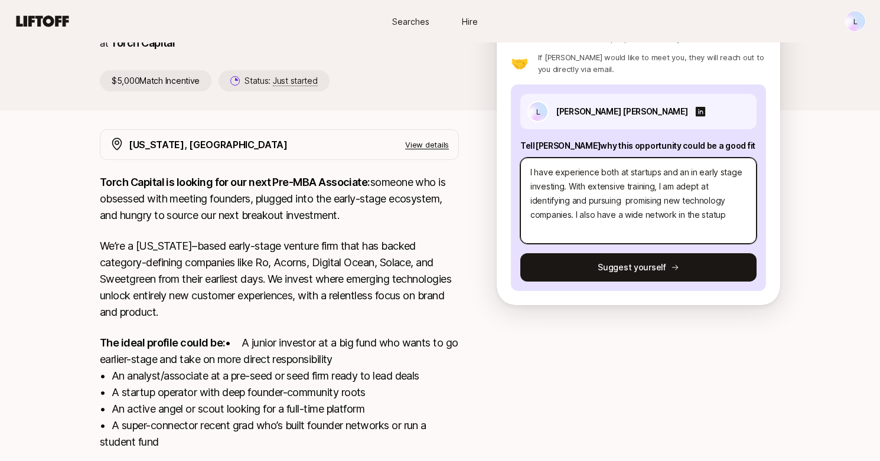
drag, startPoint x: 574, startPoint y: 219, endPoint x: 888, endPoint y: 244, distance: 314.5
click at [880, 244] on html "New to Liftoff? See how it works L Searches Hire Searches Hire L Katie Reiner a…" at bounding box center [440, 88] width 880 height 461
click at [590, 214] on textarea "I have experience both at startups and an in early stage investing. With extens…" at bounding box center [638, 201] width 236 height 86
drag, startPoint x: 577, startPoint y: 215, endPoint x: 888, endPoint y: 248, distance: 312.9
click at [880, 248] on html "New to Liftoff? See how it works L Searches Hire Searches Hire L Katie Reiner a…" at bounding box center [440, 88] width 880 height 461
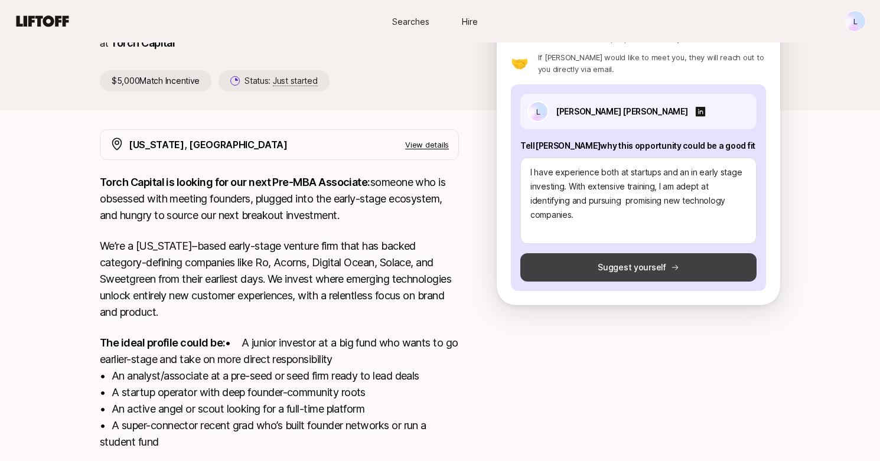
click at [692, 257] on button "Suggest yourself" at bounding box center [638, 267] width 236 height 28
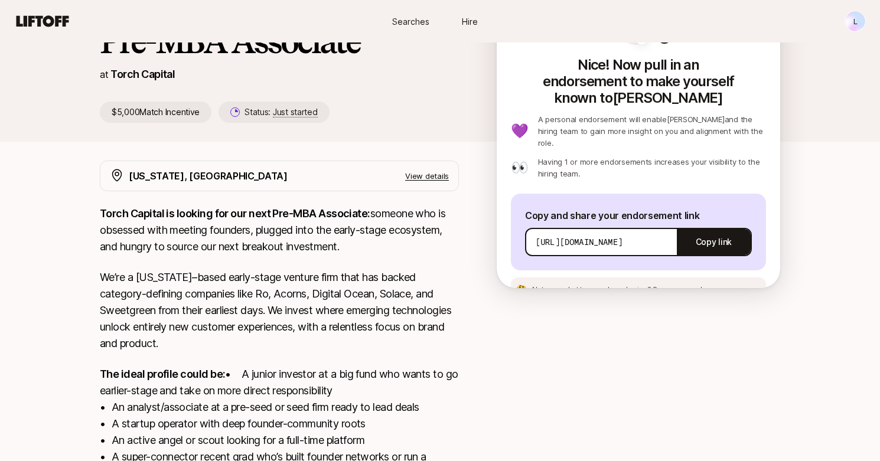
scroll to position [106, 0]
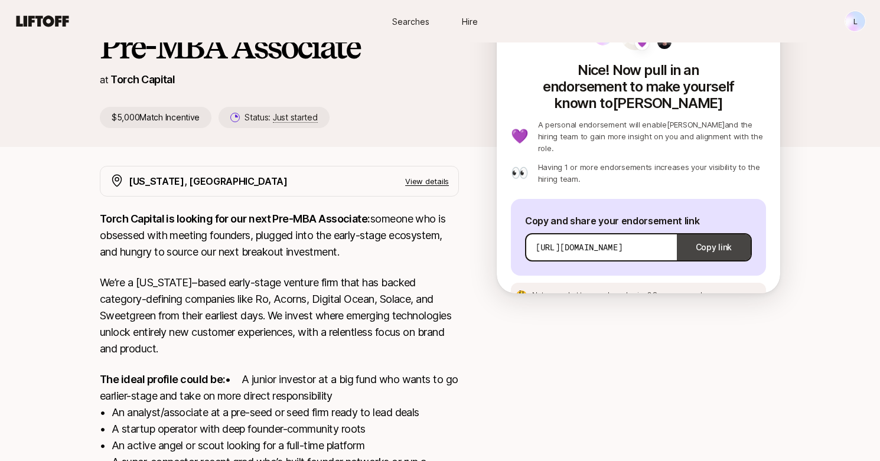
click at [708, 231] on button "Copy link" at bounding box center [714, 247] width 74 height 33
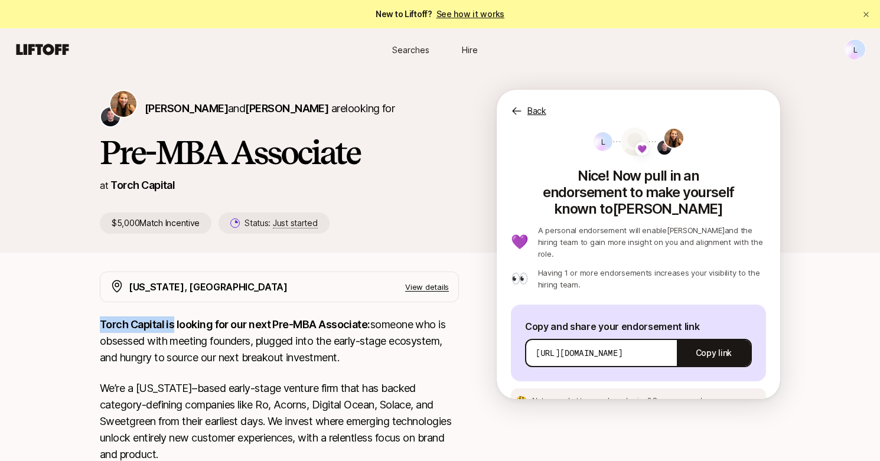
drag, startPoint x: 92, startPoint y: 322, endPoint x: 172, endPoint y: 321, distance: 80.3
click at [437, 282] on p "View details" at bounding box center [427, 287] width 44 height 12
